Goal: Transaction & Acquisition: Purchase product/service

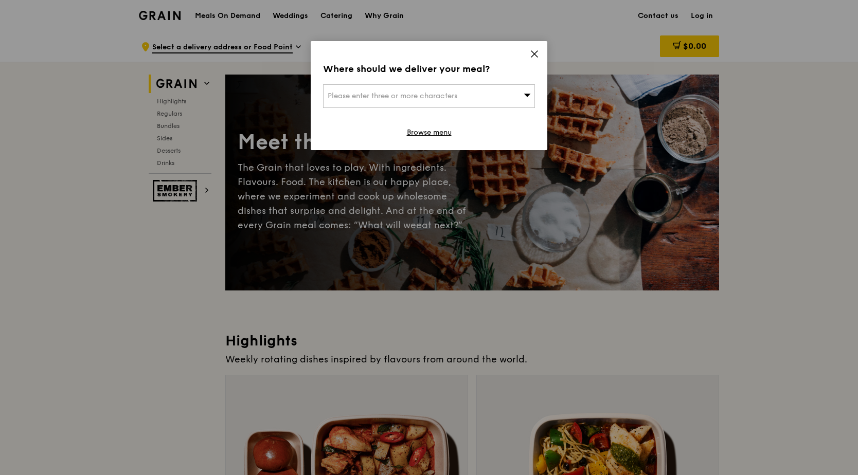
click at [484, 94] on div "Please enter three or more characters" at bounding box center [429, 96] width 212 height 24
click at [536, 52] on icon at bounding box center [534, 54] width 6 height 6
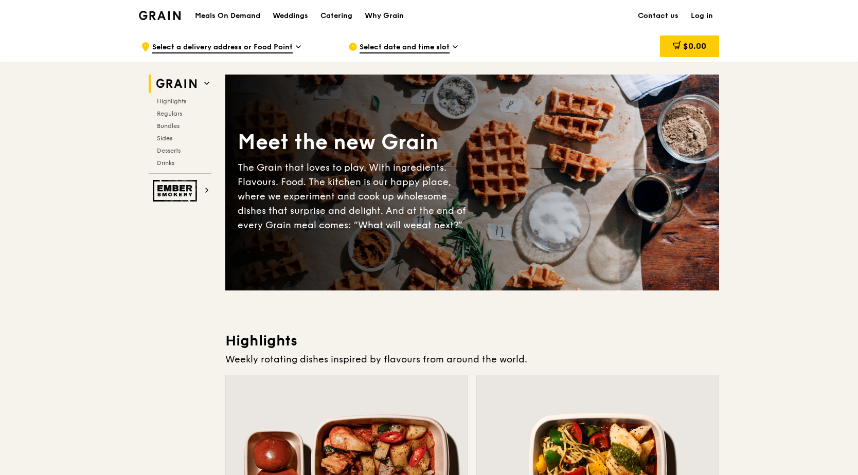
click at [230, 46] on span "Select a delivery address or Food Point" at bounding box center [222, 47] width 140 height 11
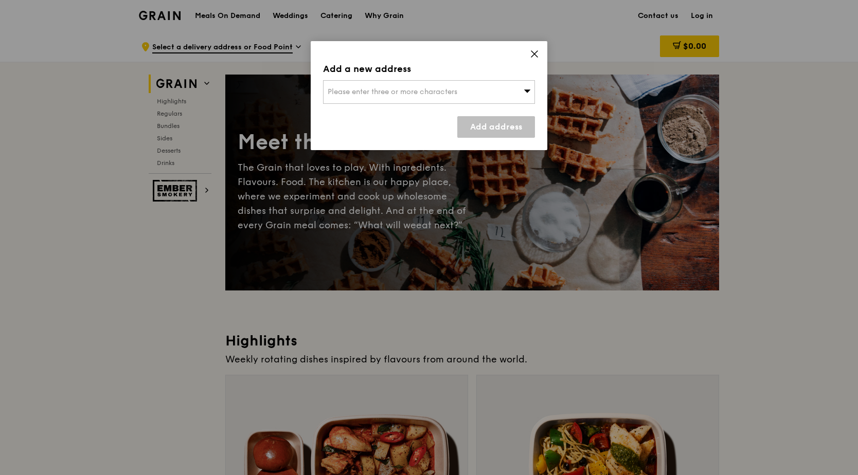
click at [534, 53] on icon at bounding box center [534, 54] width 6 height 6
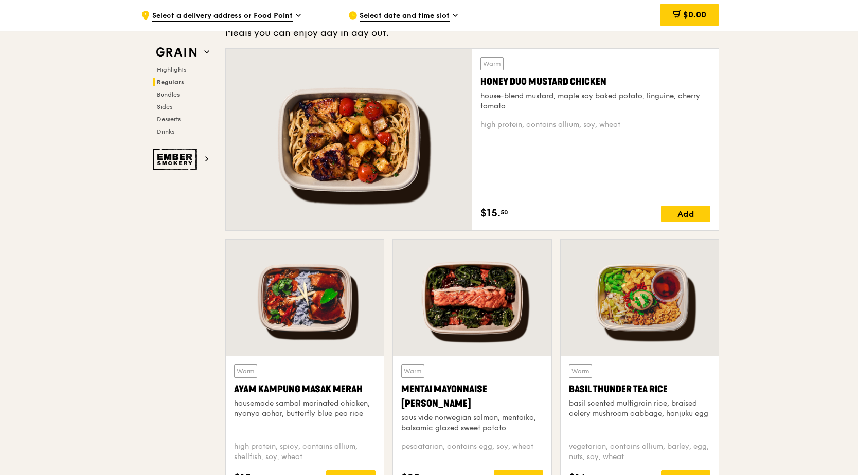
scroll to position [714, 0]
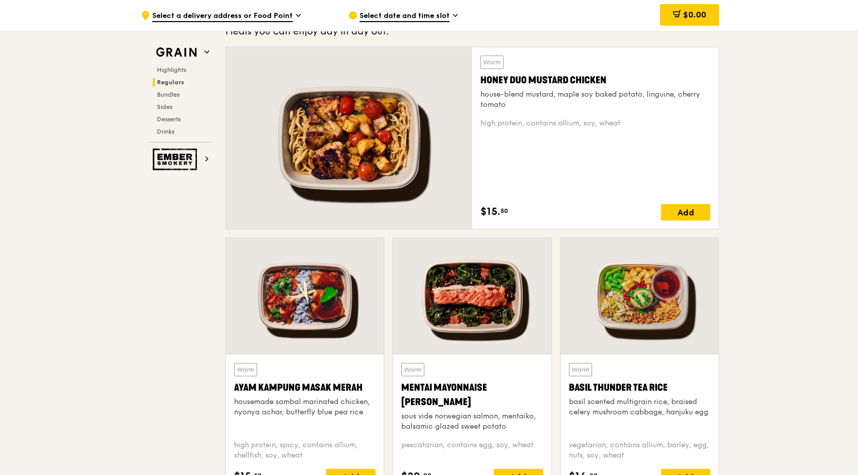
click at [689, 209] on div "Add" at bounding box center [685, 212] width 49 height 16
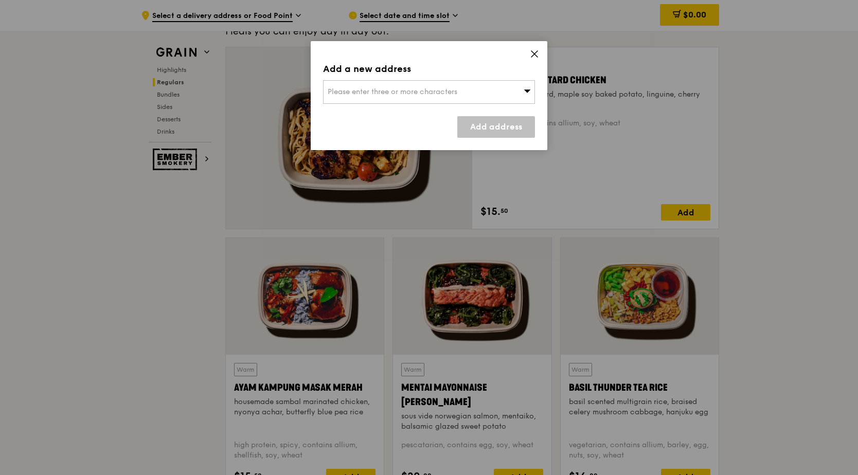
click at [452, 88] on span "Please enter three or more characters" at bounding box center [393, 91] width 130 height 9
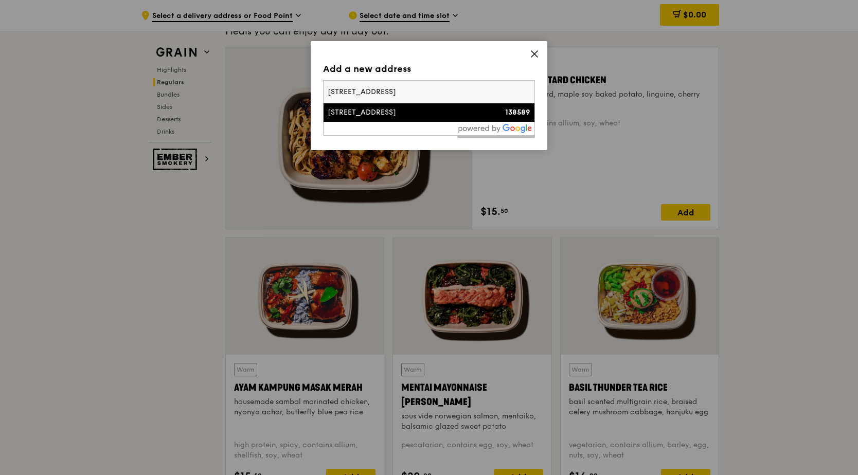
type input "11 north buona vista drive"
click at [426, 116] on div "11 North Buona Vista Drive" at bounding box center [404, 113] width 152 height 10
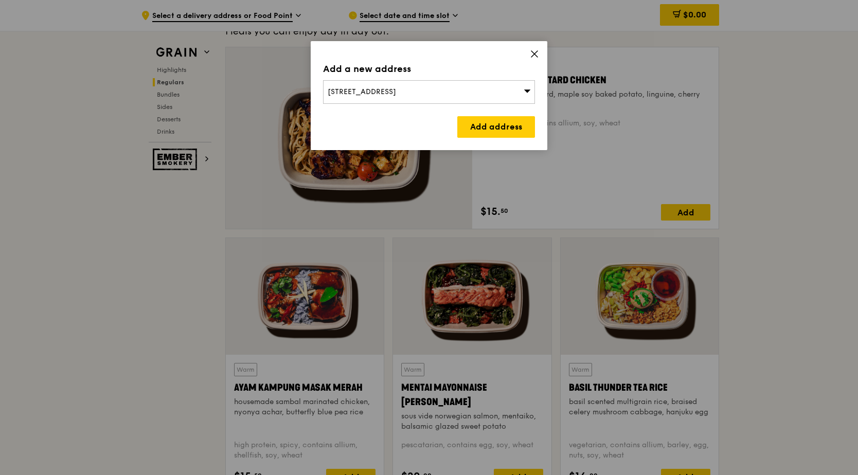
click at [498, 128] on link "Add address" at bounding box center [496, 127] width 78 height 22
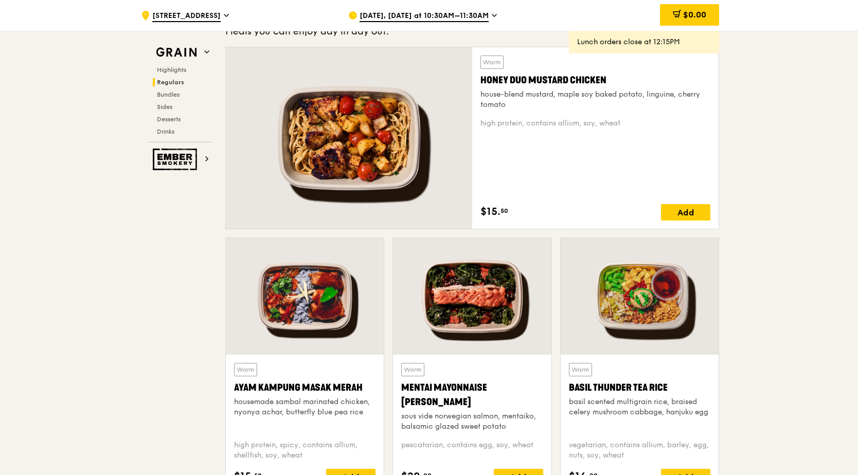
click at [450, 14] on span "Sep 12, Today at 10:30AM–11:30AM" at bounding box center [424, 16] width 129 height 11
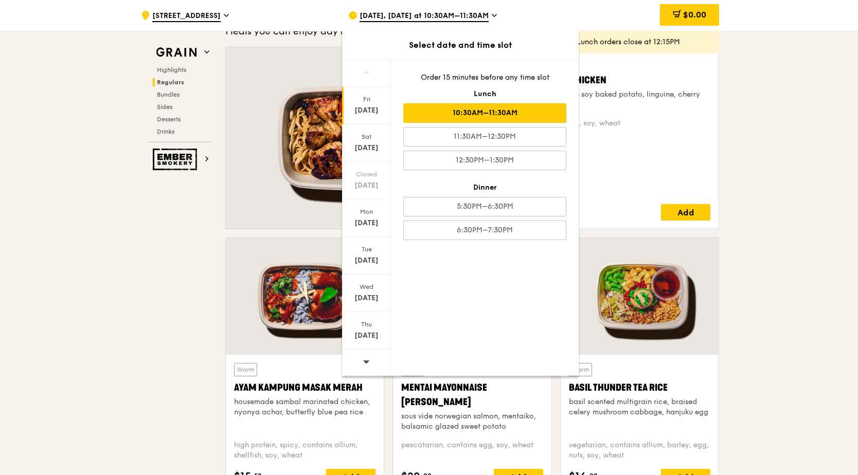
click at [369, 300] on div "Sep 17" at bounding box center [367, 298] width 46 height 10
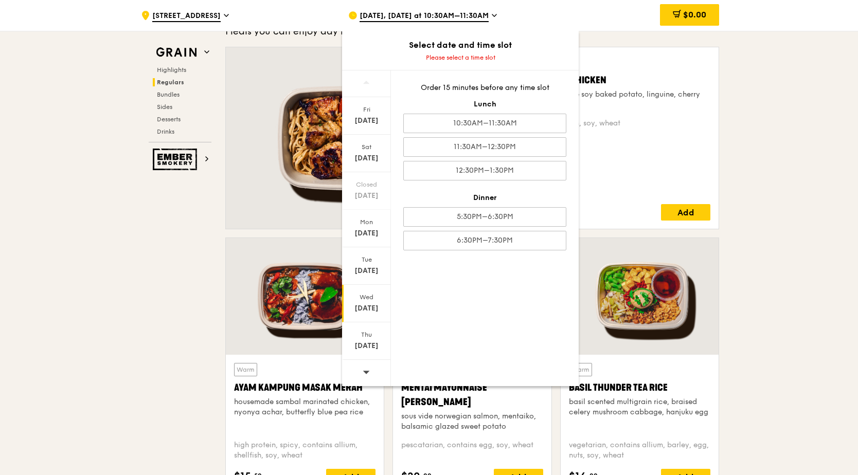
click at [482, 124] on div "10:30AM–11:30AM" at bounding box center [484, 124] width 163 height 20
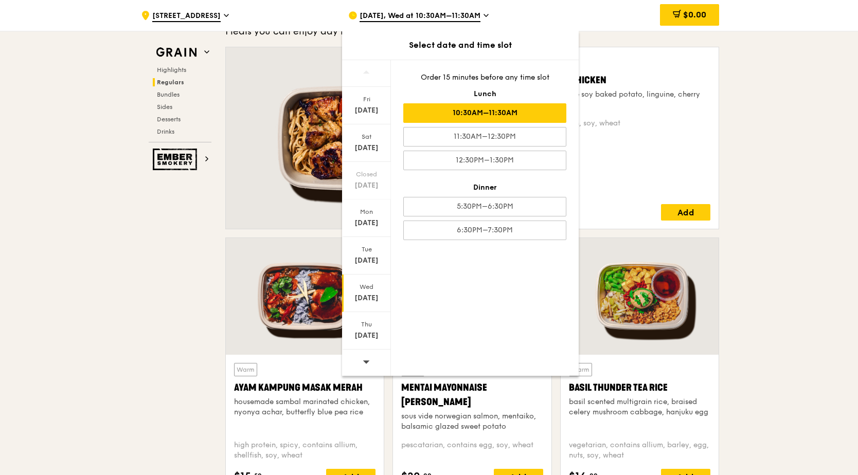
click at [369, 252] on div "Tue" at bounding box center [367, 249] width 46 height 8
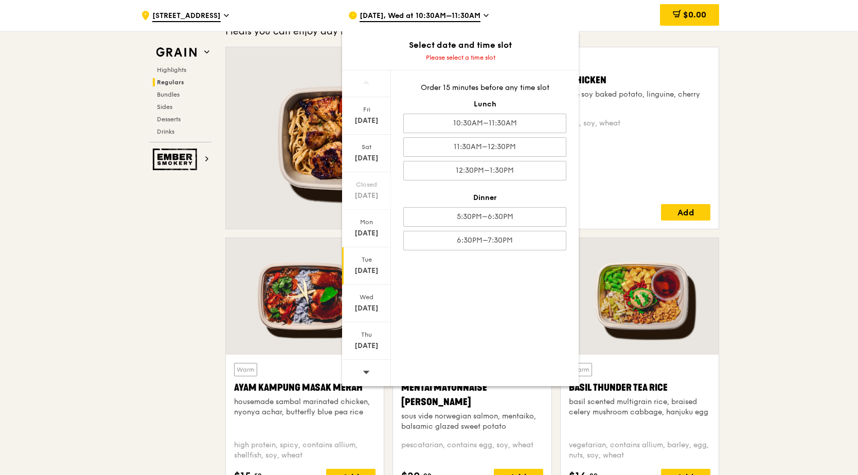
click at [497, 121] on div "10:30AM–11:30AM" at bounding box center [484, 124] width 163 height 20
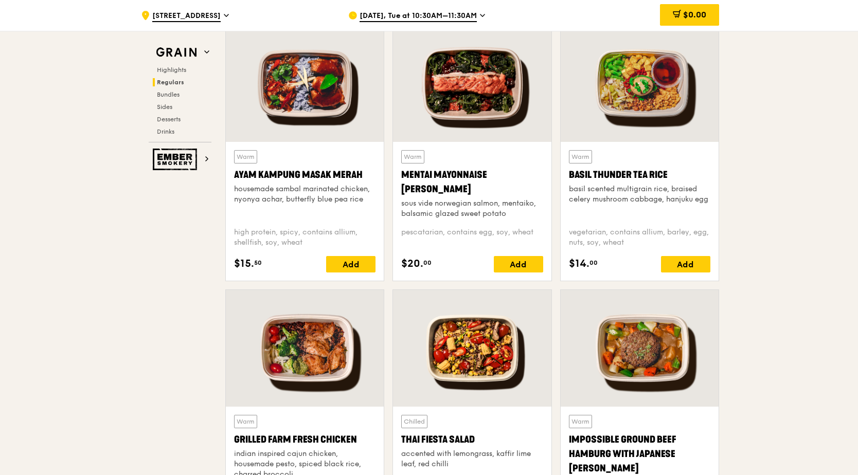
scroll to position [928, 0]
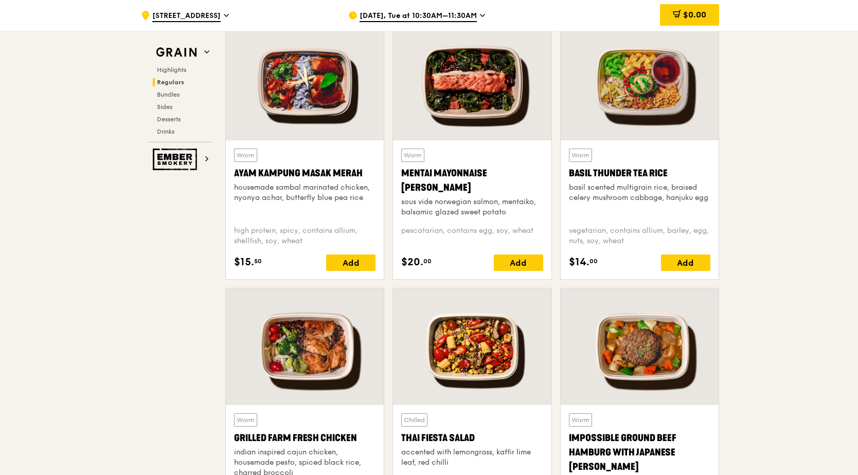
click at [518, 263] on div "Add" at bounding box center [518, 263] width 49 height 16
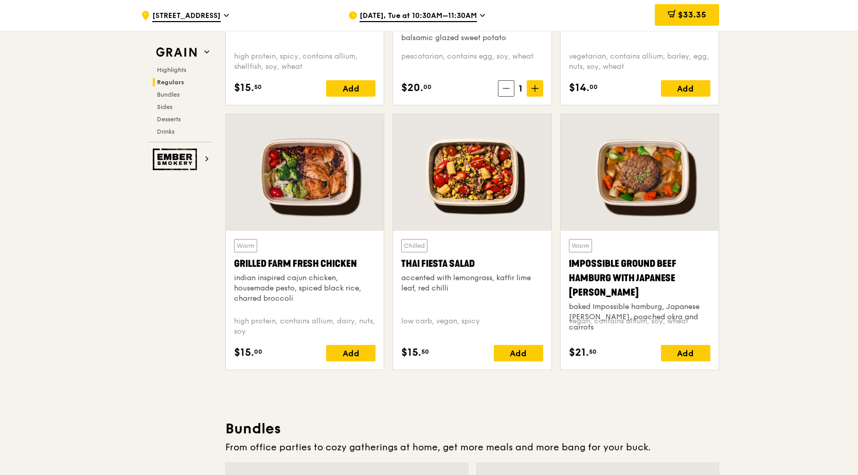
scroll to position [1104, 0]
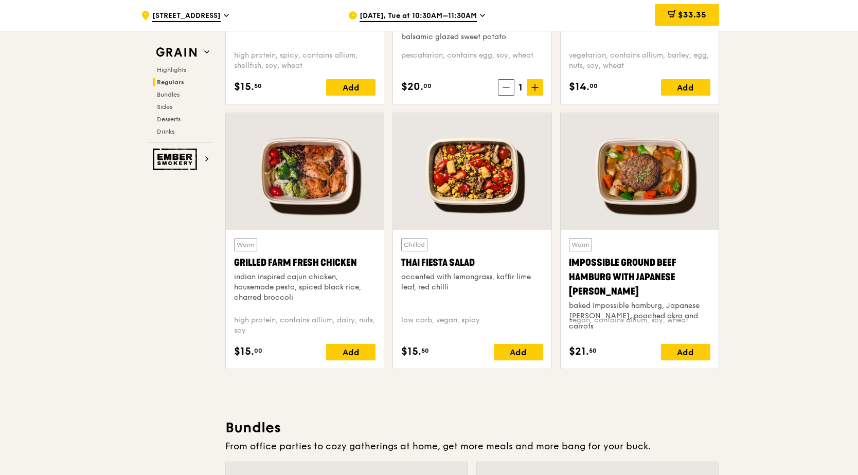
click at [517, 352] on div "Add" at bounding box center [518, 352] width 49 height 16
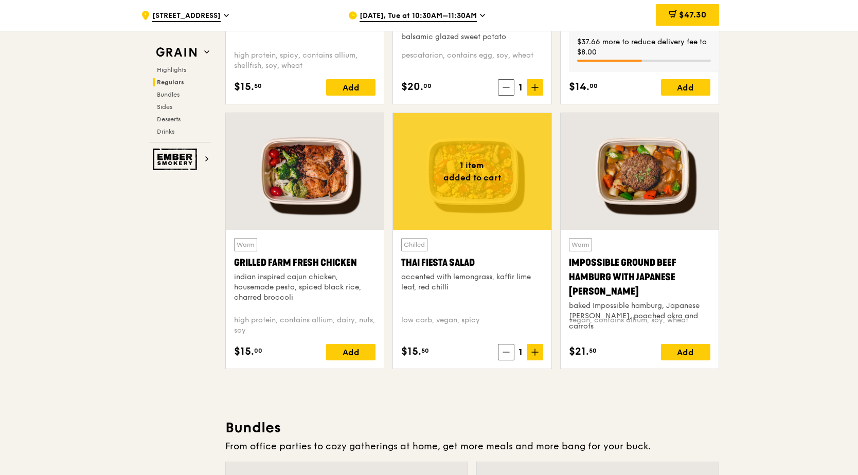
click at [535, 355] on icon at bounding box center [535, 352] width 0 height 6
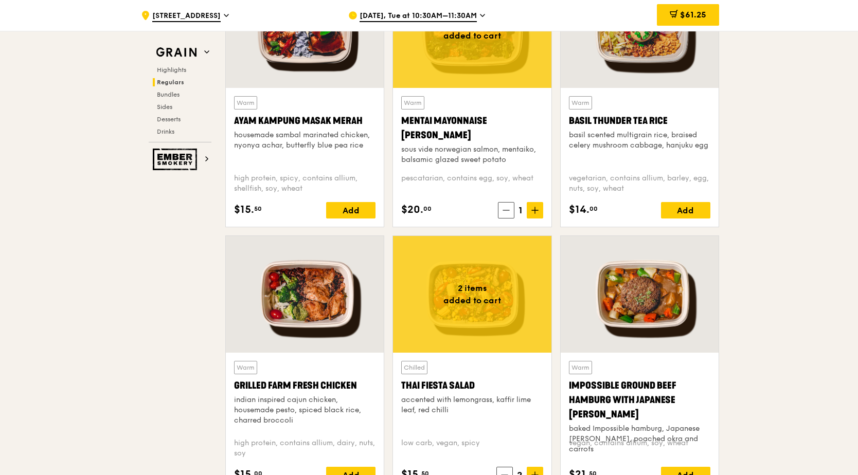
scroll to position [1106, 0]
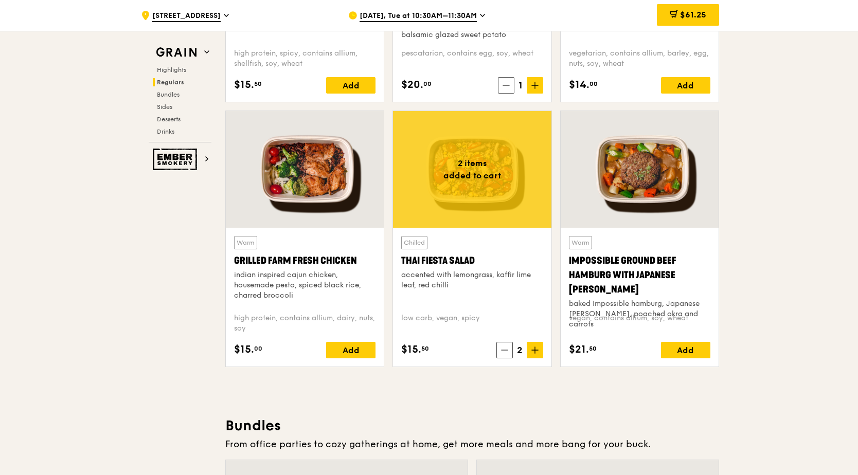
click at [355, 349] on div "Add" at bounding box center [350, 350] width 49 height 16
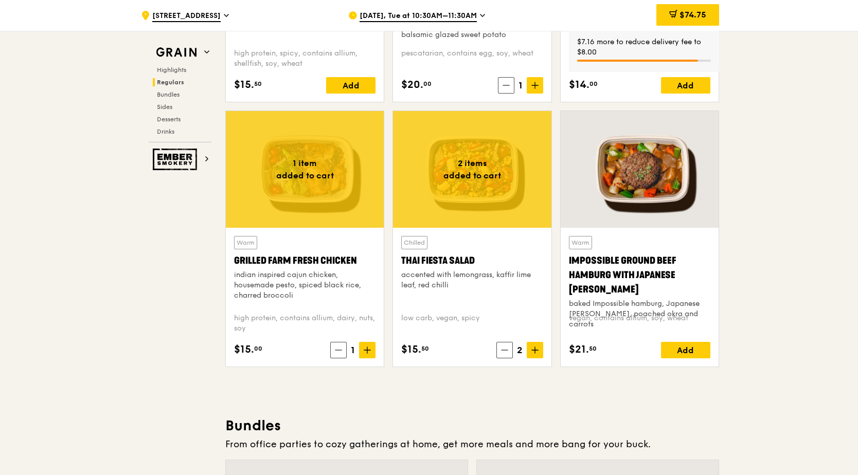
click at [367, 352] on icon at bounding box center [367, 350] width 0 height 6
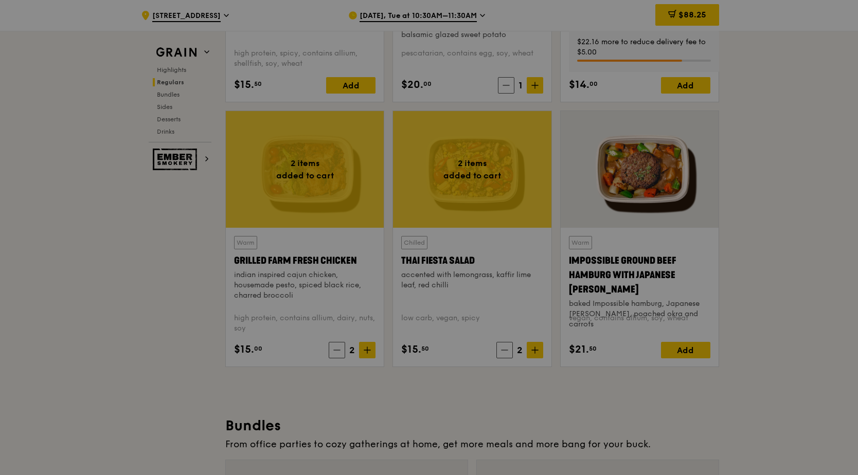
click at [367, 352] on div at bounding box center [429, 237] width 858 height 475
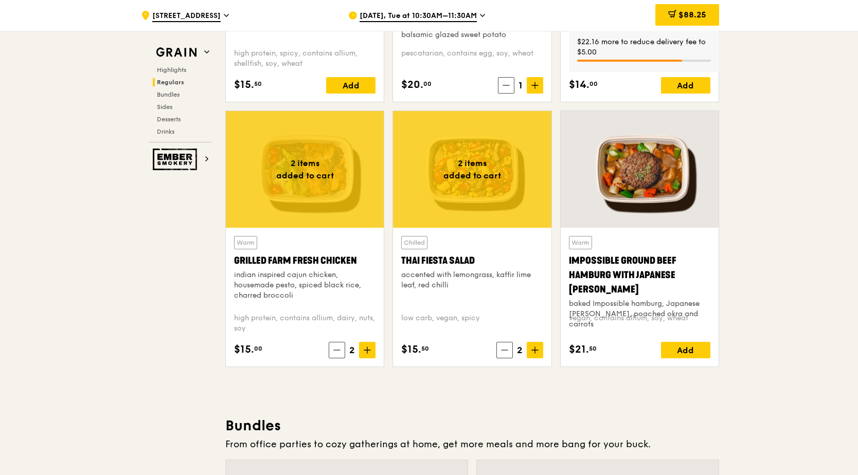
click at [365, 346] on span at bounding box center [367, 350] width 16 height 16
click at [367, 352] on icon at bounding box center [367, 350] width 0 height 6
click at [366, 348] on icon at bounding box center [367, 350] width 7 height 7
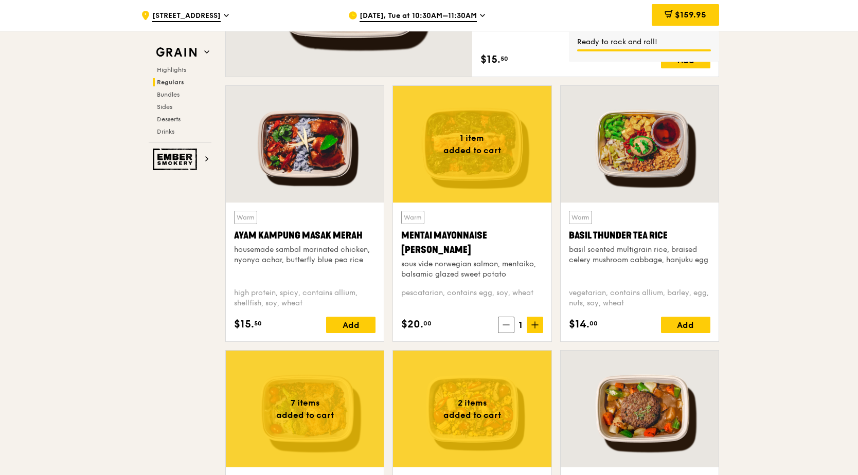
scroll to position [867, 0]
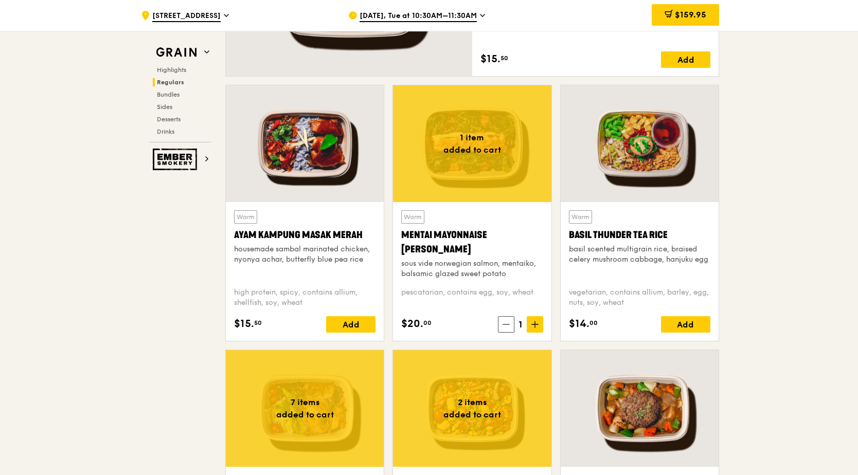
click at [536, 330] on span at bounding box center [535, 324] width 16 height 16
click at [535, 320] on span at bounding box center [535, 324] width 16 height 16
click at [523, 321] on span "3" at bounding box center [520, 324] width 14 height 14
click at [520, 323] on span "3" at bounding box center [520, 324] width 14 height 14
drag, startPoint x: 520, startPoint y: 323, endPoint x: 536, endPoint y: 320, distance: 16.7
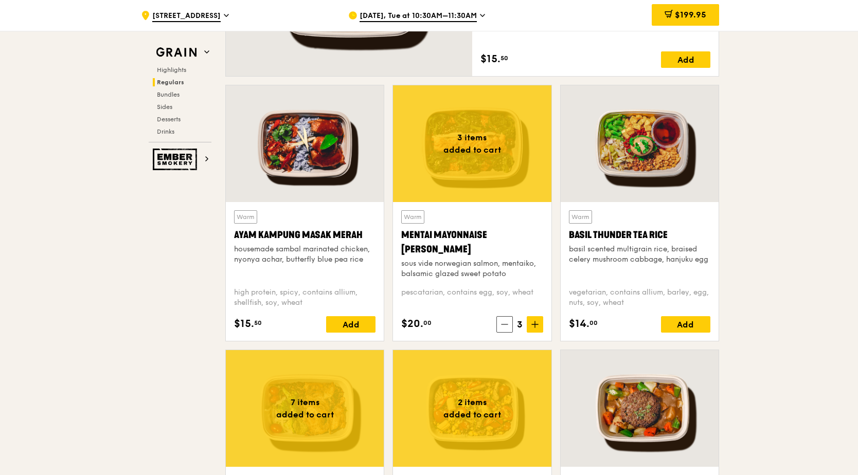
click at [536, 320] on span at bounding box center [535, 324] width 16 height 16
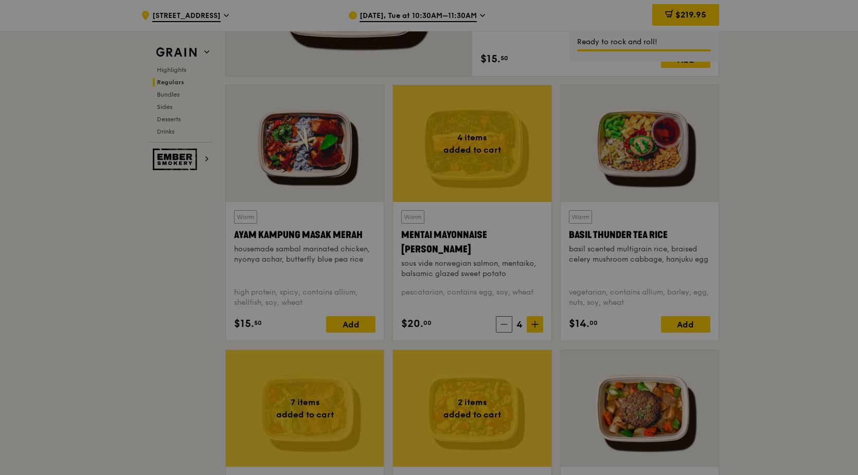
click at [536, 320] on div at bounding box center [429, 237] width 858 height 475
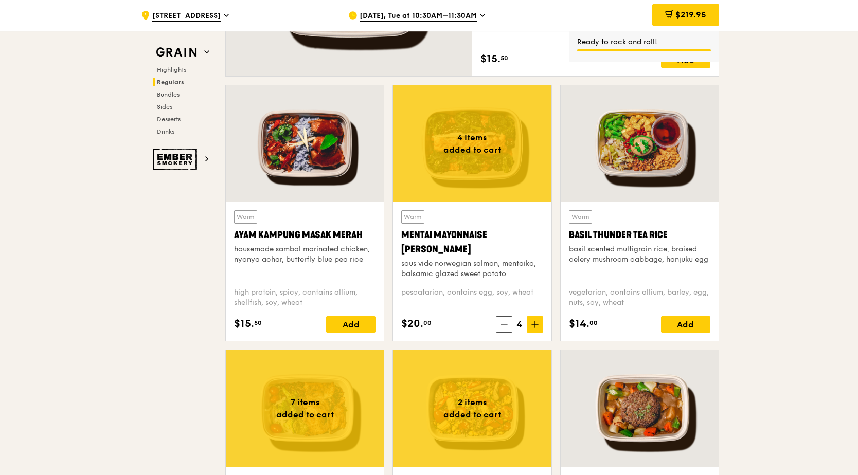
click at [536, 320] on span at bounding box center [535, 324] width 16 height 16
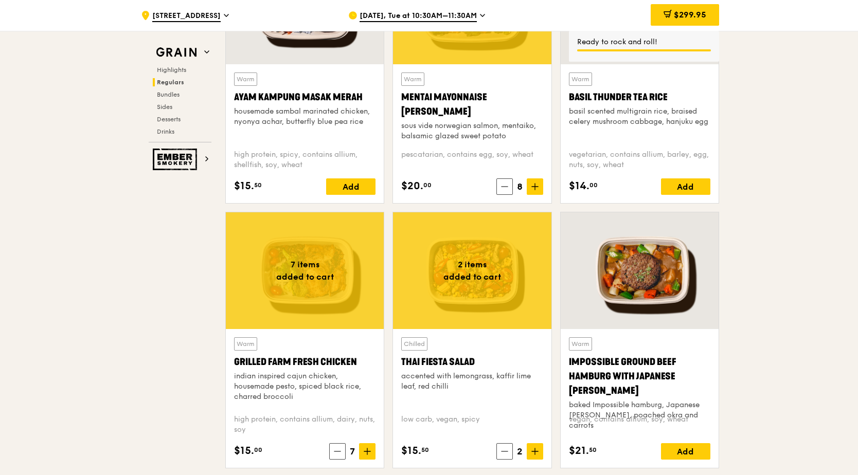
scroll to position [1006, 0]
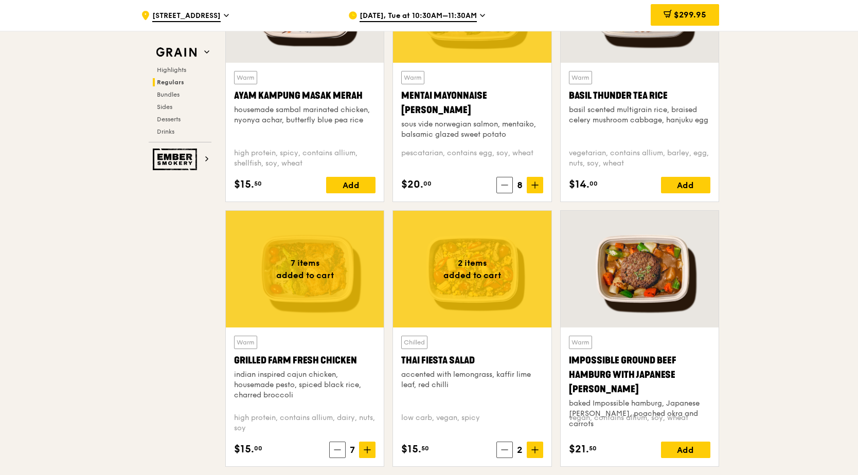
click at [370, 451] on icon at bounding box center [367, 449] width 7 height 7
click at [539, 187] on span at bounding box center [535, 185] width 16 height 16
click at [535, 185] on icon at bounding box center [535, 185] width 6 height 0
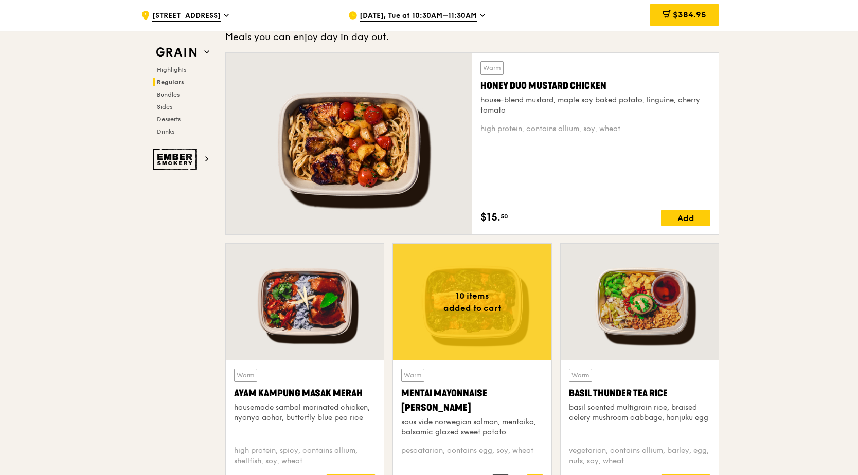
scroll to position [708, 0]
click at [688, 221] on div "Add" at bounding box center [685, 218] width 49 height 16
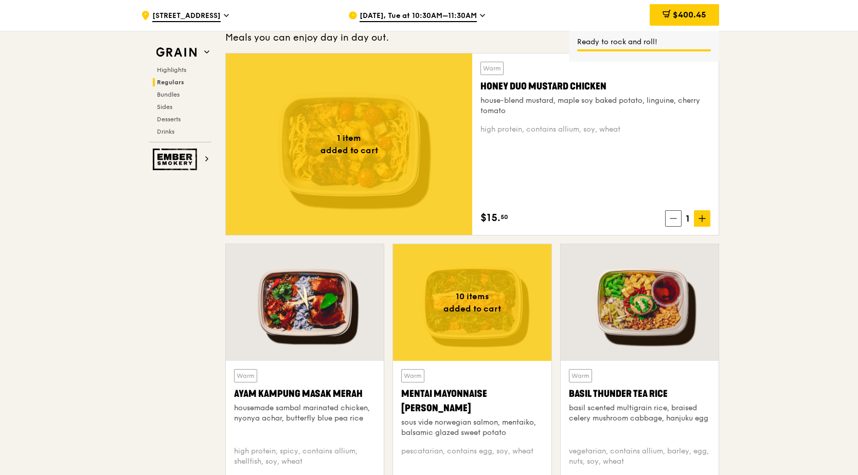
click at [703, 220] on icon at bounding box center [702, 218] width 7 height 7
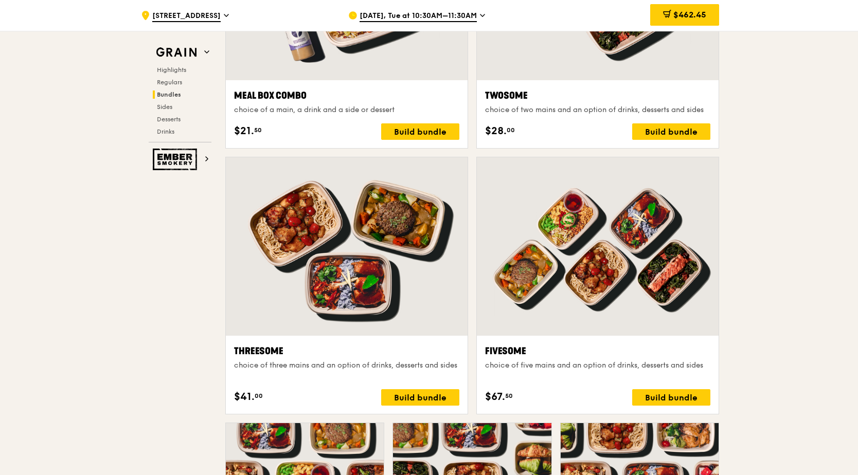
scroll to position [1649, 0]
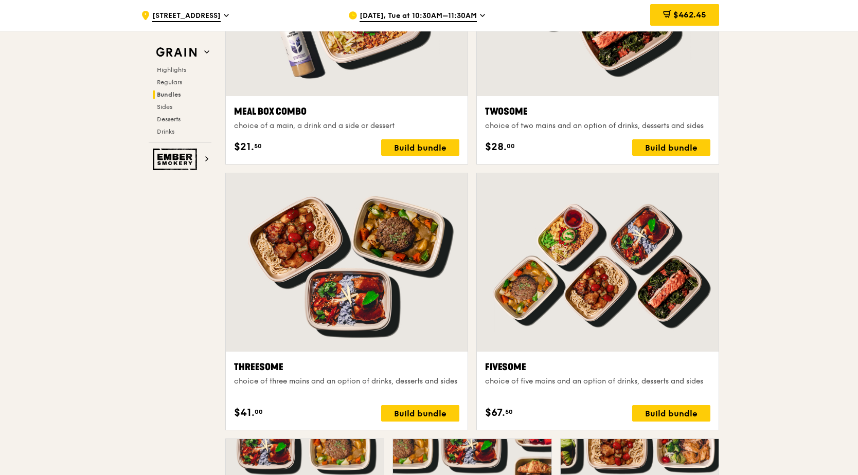
click at [678, 16] on span "$462.45" at bounding box center [689, 15] width 33 height 10
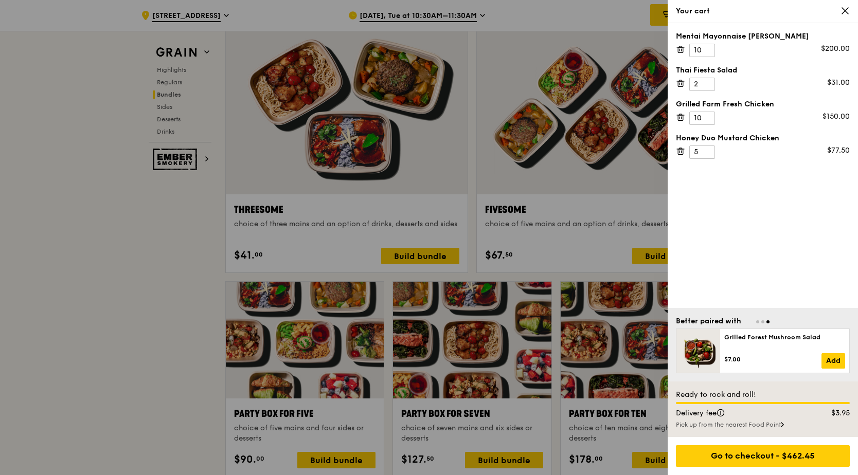
scroll to position [1806, 0]
click at [772, 451] on div "Go to checkout - $462.45" at bounding box center [763, 456] width 174 height 22
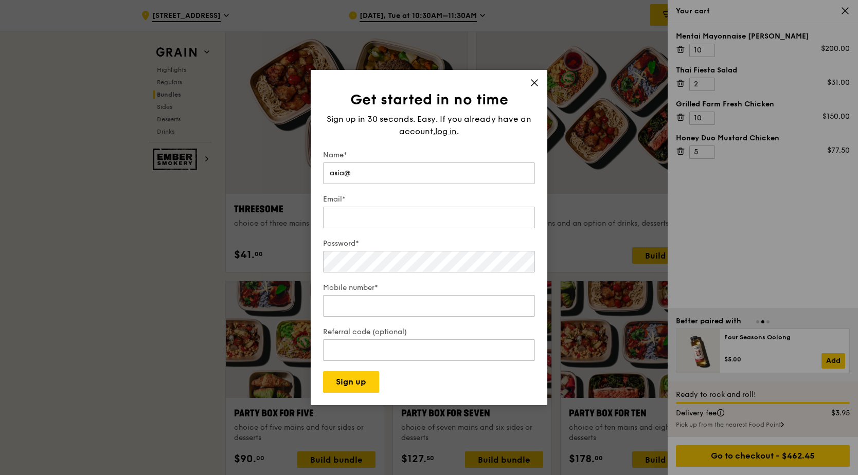
type input "asia"
type input "MAIL.ADELINE@GMAIL.COM"
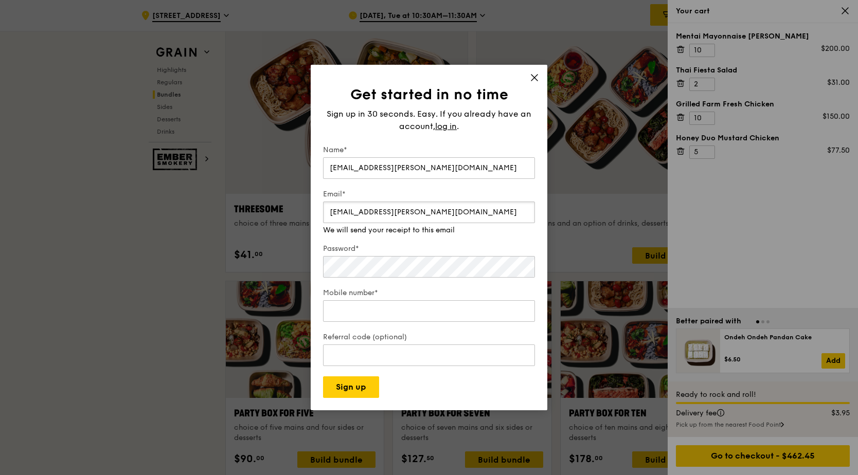
type input "mail.adeline@gmail.com"
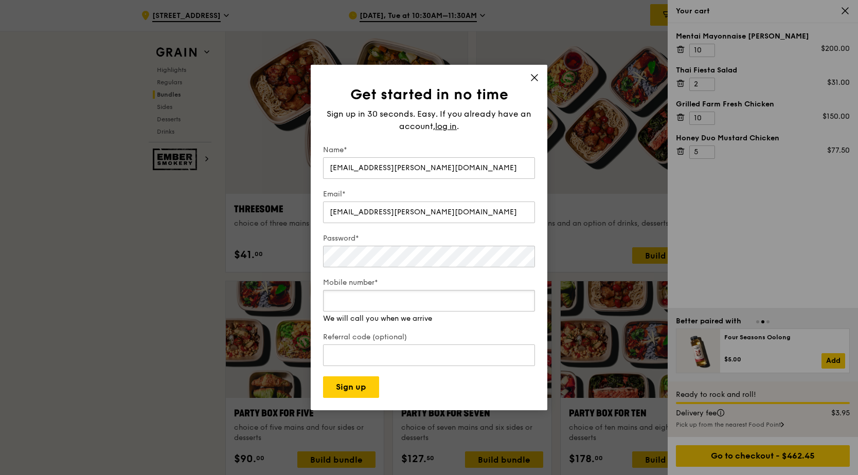
click at [363, 313] on div "Mobile number* We will call you when we arrive" at bounding box center [429, 301] width 212 height 46
type input "98553317"
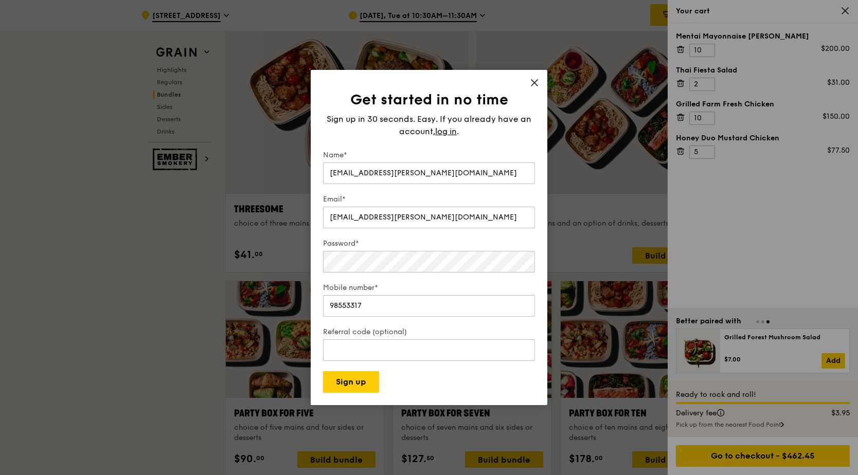
click at [441, 131] on span "log in" at bounding box center [446, 132] width 22 height 12
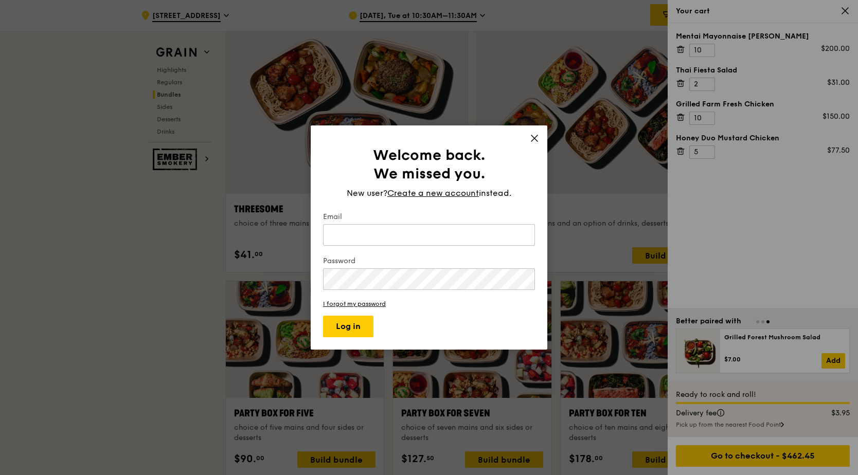
type input "MAIL.ADELINE@GMAIL.COM"
click at [347, 331] on button "Log in" at bounding box center [348, 327] width 50 height 22
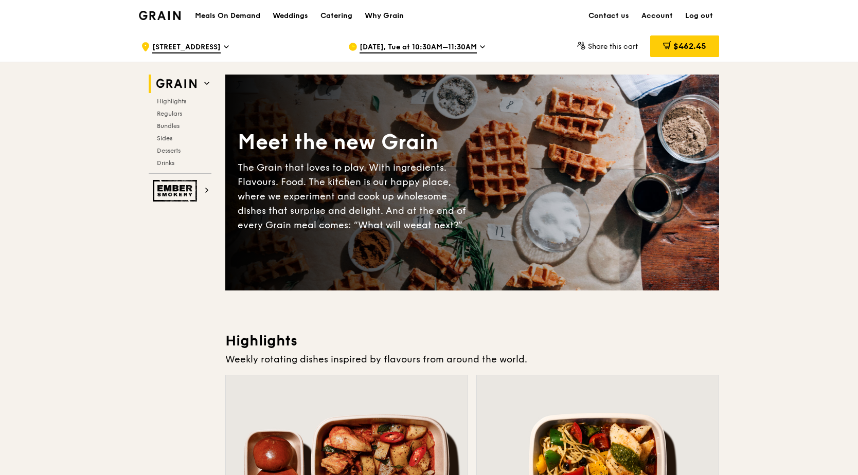
click at [674, 44] on span "$462.45" at bounding box center [689, 46] width 33 height 10
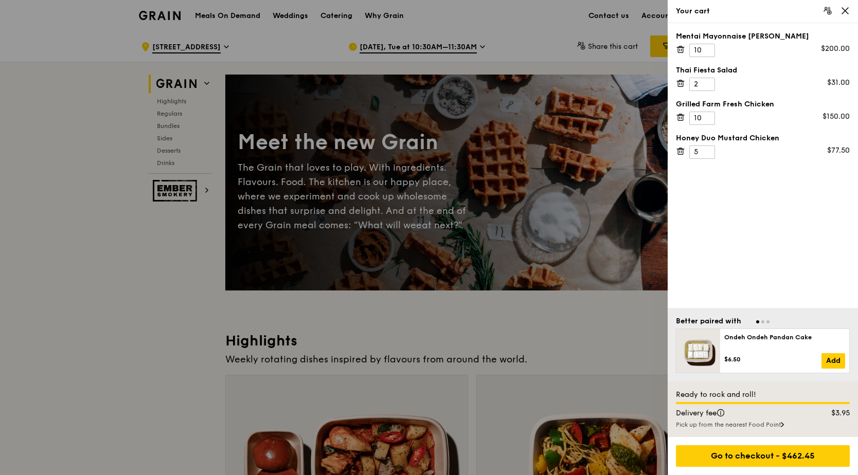
click at [754, 459] on div "Go to checkout - $462.45" at bounding box center [763, 456] width 174 height 22
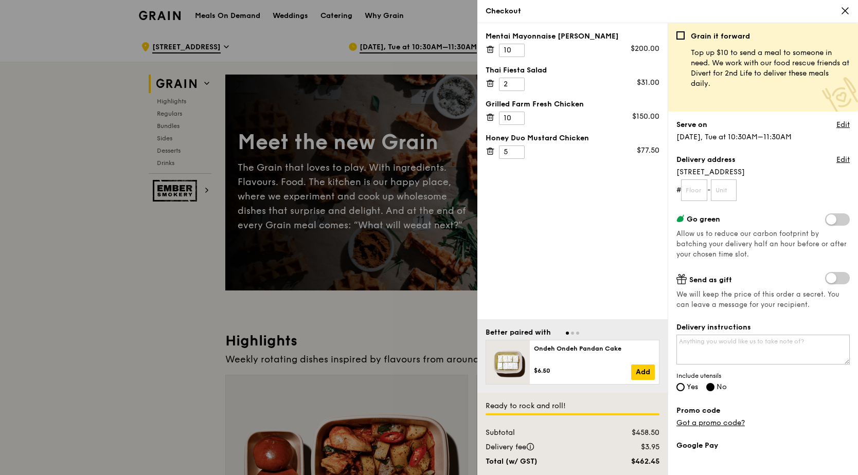
click at [691, 389] on span "Yes" at bounding box center [692, 387] width 11 height 9
click at [685, 389] on input "Yes" at bounding box center [680, 387] width 8 height 8
radio input "true"
radio input "false"
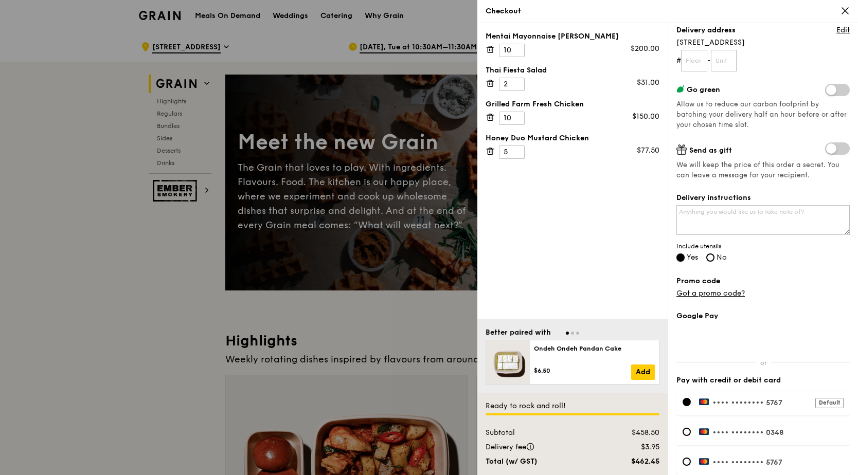
scroll to position [207, 0]
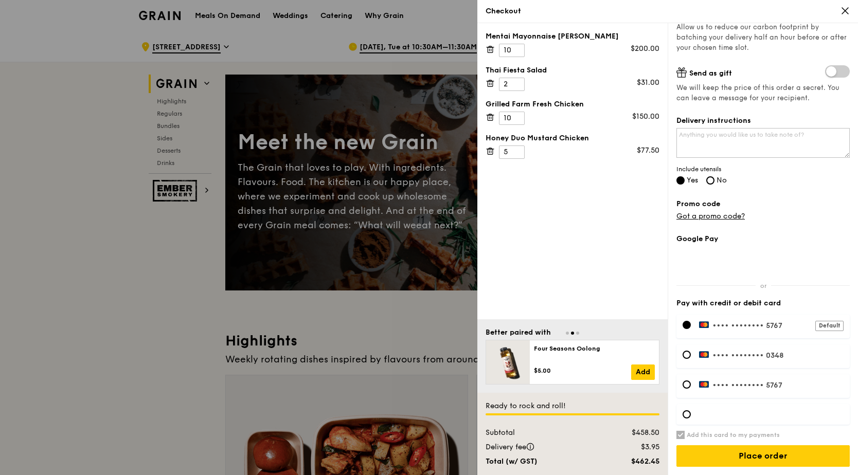
click at [771, 350] on div "•••• •••• •••• 0348" at bounding box center [762, 357] width 173 height 24
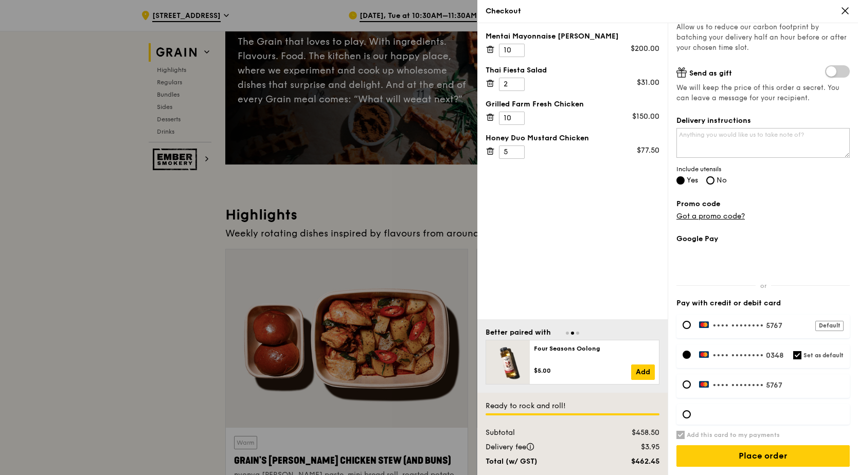
scroll to position [130, 0]
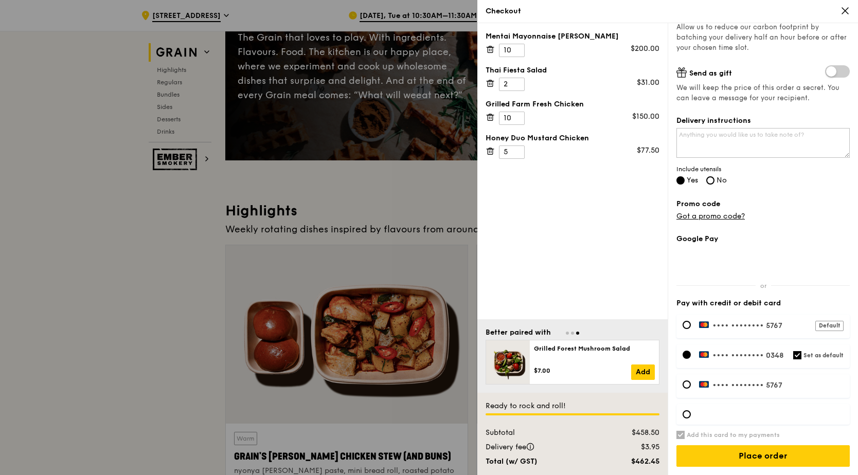
click at [763, 355] on label "•••• •••• •••• 0348 Set as default" at bounding box center [771, 355] width 145 height 9
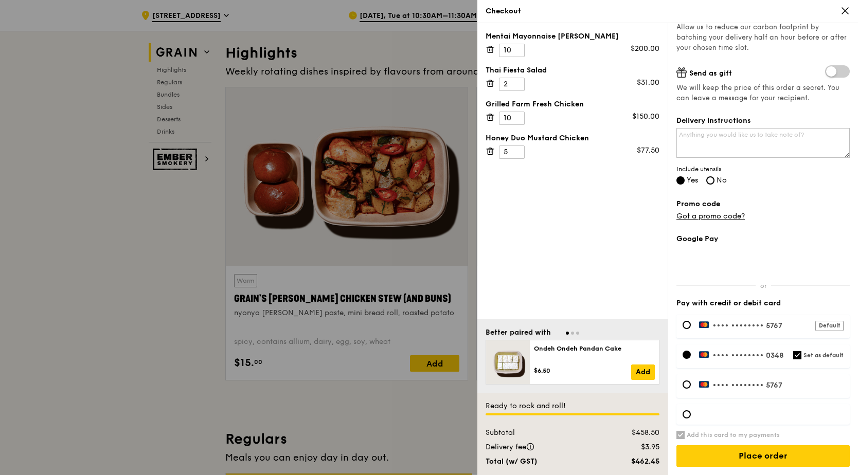
scroll to position [288, 0]
click at [684, 414] on div at bounding box center [687, 414] width 8 height 8
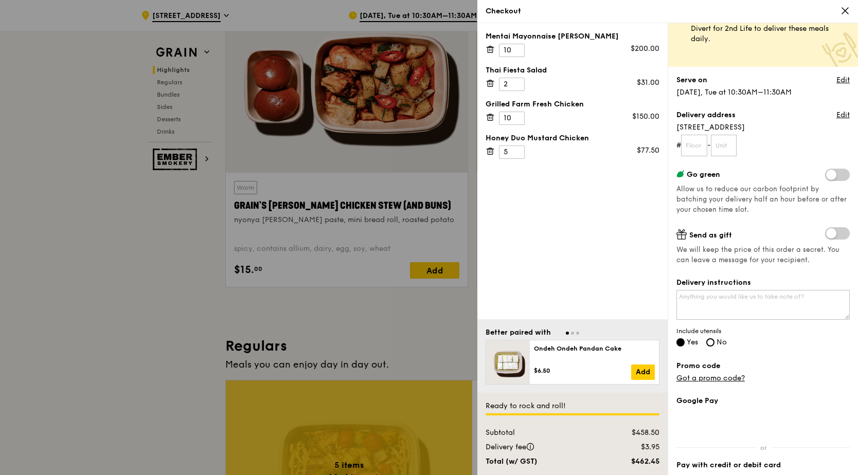
scroll to position [45, 0]
click at [696, 147] on input "text" at bounding box center [694, 145] width 26 height 22
type input "14"
type input "09"
click at [837, 111] on link "Edit" at bounding box center [842, 115] width 13 height 10
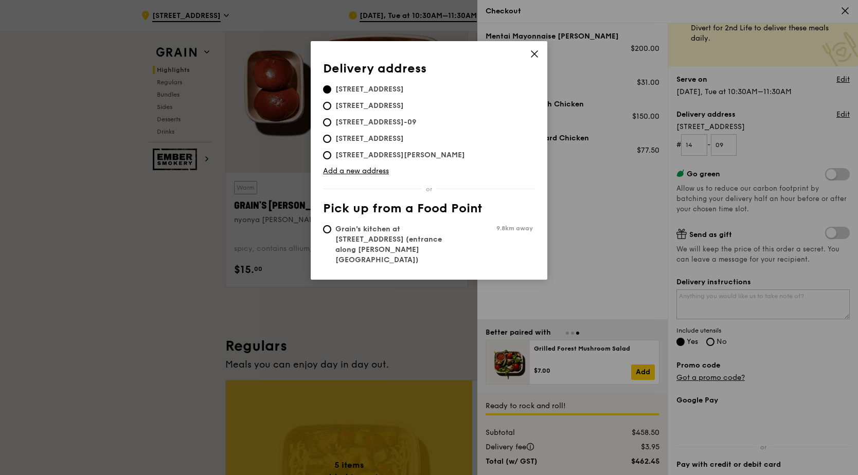
click at [426, 126] on span "11 North Buona Vista Drive, 138589, #14-09" at bounding box center [376, 122] width 106 height 10
click at [331, 126] on input "11 North Buona Vista Drive, 138589, #14-09" at bounding box center [327, 122] width 8 height 8
radio input "true"
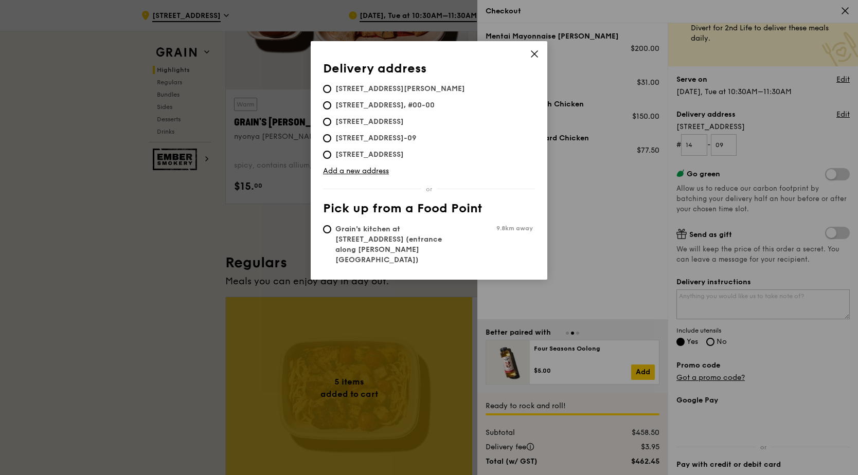
scroll to position [464, 0]
click at [532, 49] on div "Delivery address Pick up from a Food Point Delivery address 11 North Buona Vist…" at bounding box center [429, 160] width 237 height 239
click at [532, 50] on icon at bounding box center [534, 53] width 9 height 9
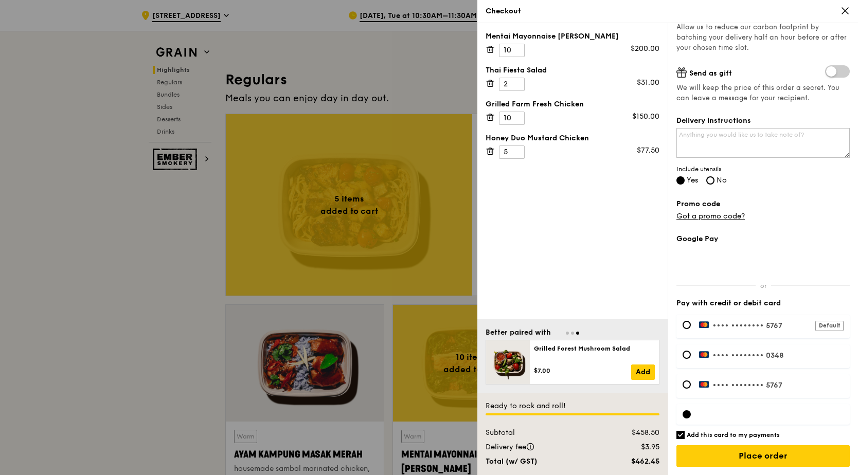
scroll to position [649, 0]
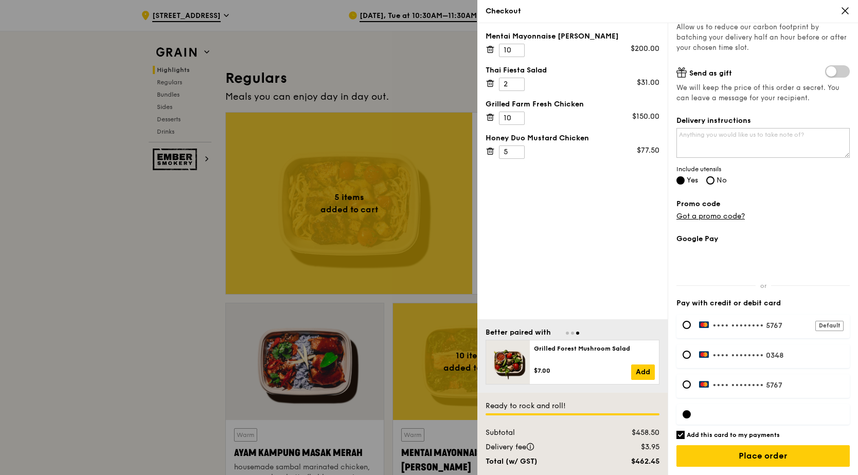
click at [703, 352] on img at bounding box center [704, 354] width 11 height 7
click at [746, 455] on input "Place order" at bounding box center [762, 456] width 173 height 22
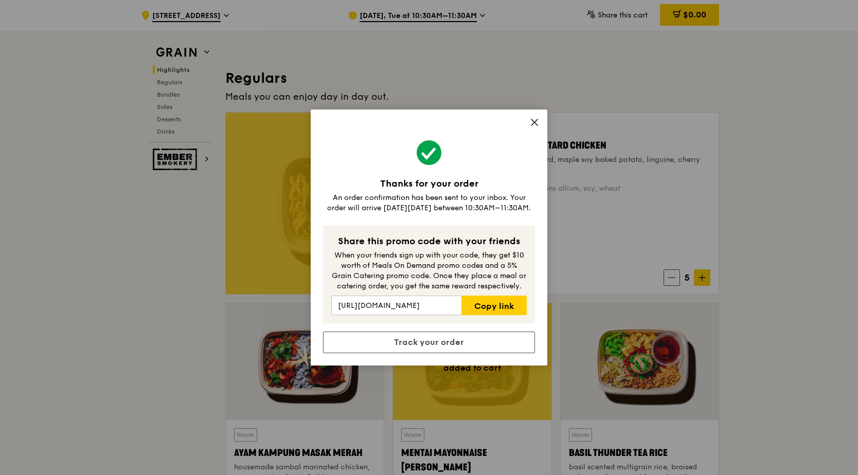
click at [538, 121] on icon at bounding box center [534, 122] width 9 height 9
